Goal: Go to known website: Access a specific website the user already knows

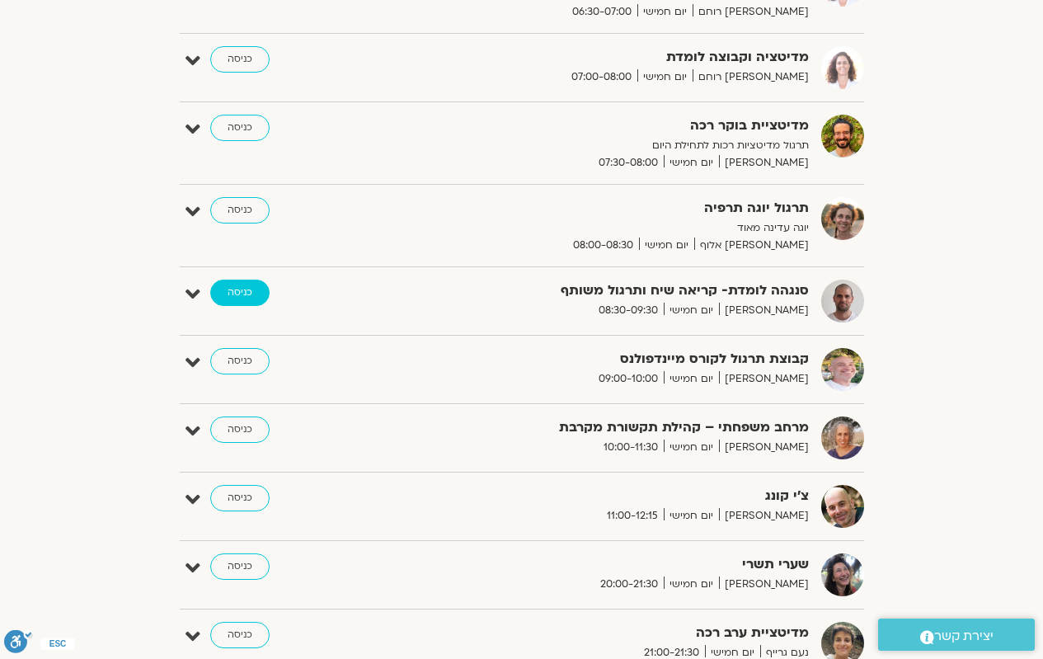
click at [245, 289] on link "כניסה" at bounding box center [239, 293] width 59 height 26
